Goal: Find specific page/section: Find specific page/section

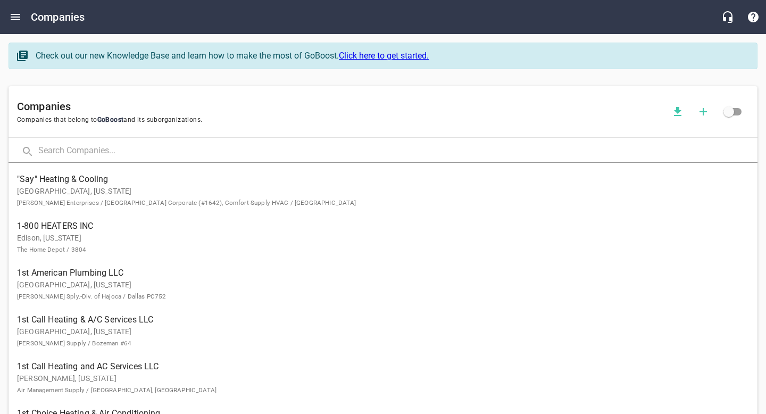
click at [93, 152] on input "text" at bounding box center [397, 151] width 719 height 23
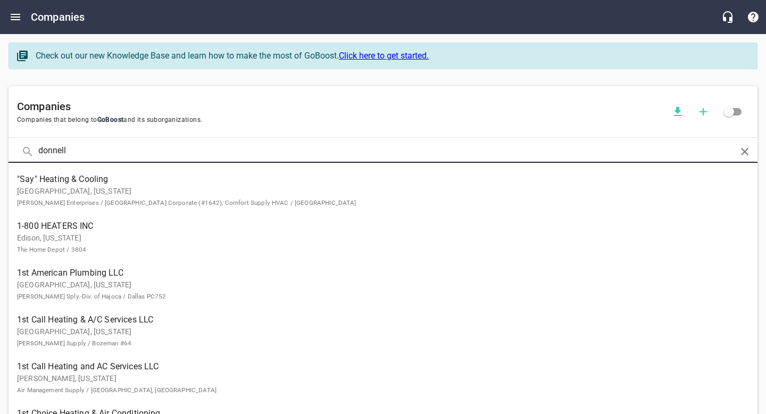
type input "donnell"
click button at bounding box center [0, 0] width 0 height 0
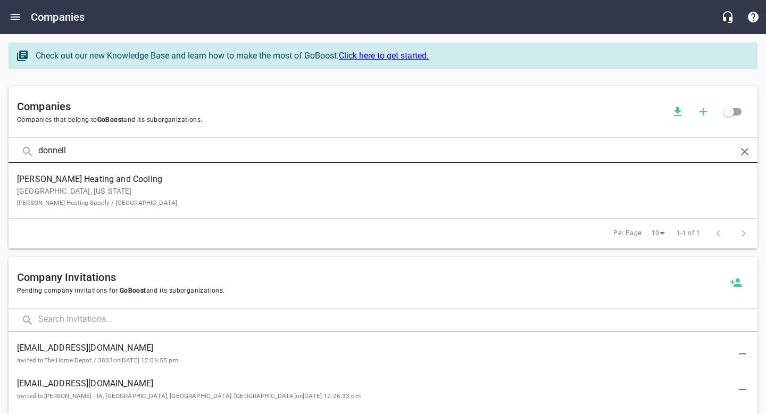
click at [105, 178] on span "[PERSON_NAME] Heating and Cooling" at bounding box center [374, 179] width 715 height 13
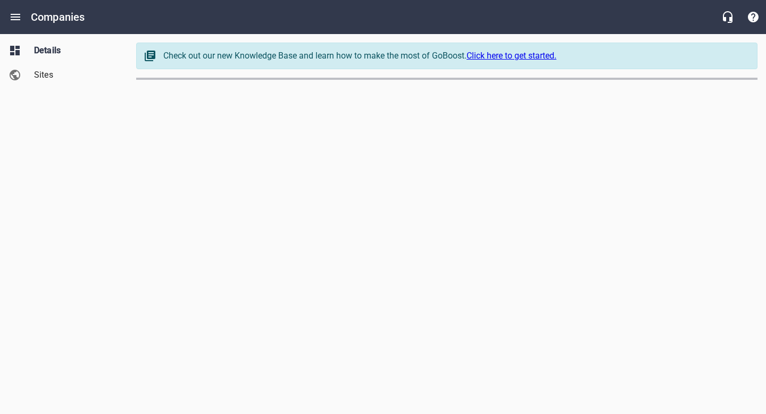
select select "[US_STATE]"
select select "48"
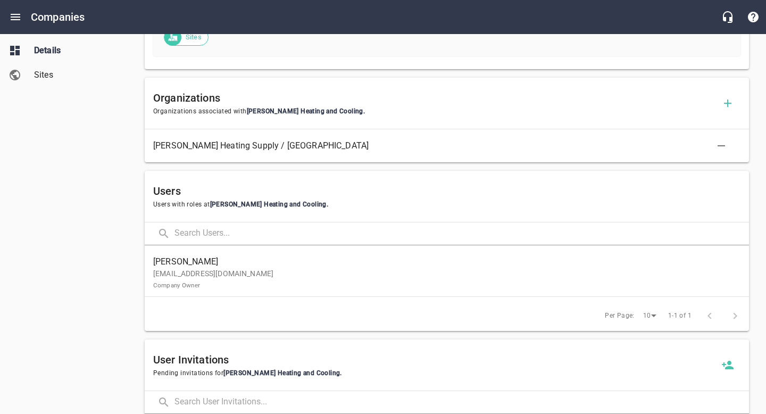
scroll to position [551, 0]
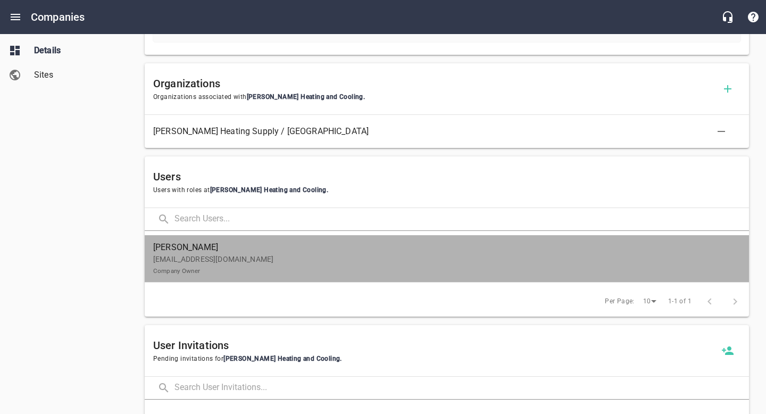
click at [266, 277] on link "[PERSON_NAME] [PERSON_NAME][EMAIL_ADDRESS][DOMAIN_NAME] Company Owner" at bounding box center [447, 258] width 604 height 47
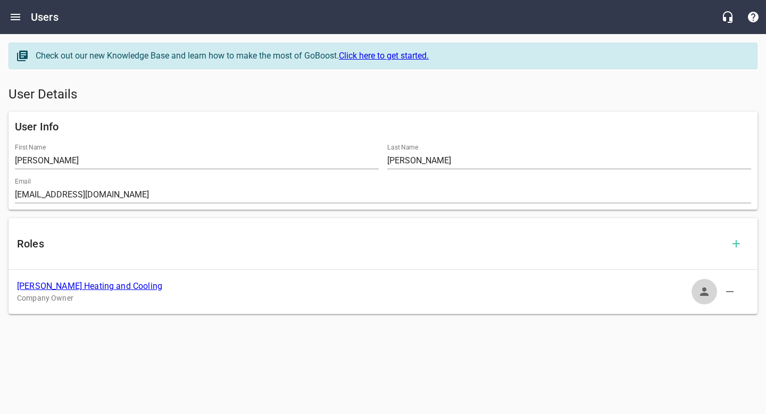
click at [706, 289] on icon "button" at bounding box center [704, 291] width 9 height 9
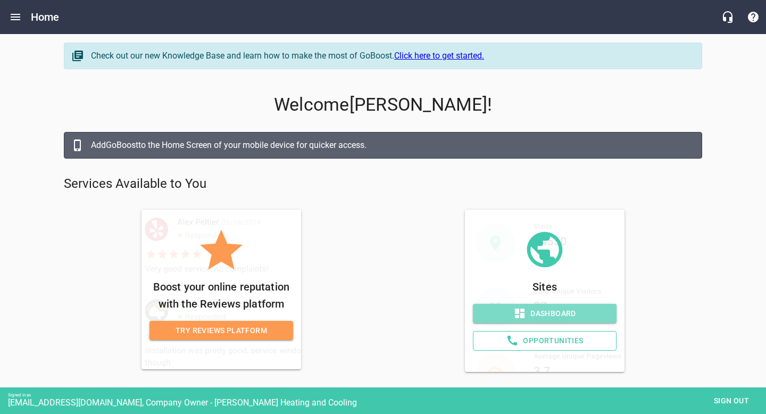
click at [551, 309] on span "Dashboard" at bounding box center [544, 313] width 127 height 13
